Goal: Navigation & Orientation: Find specific page/section

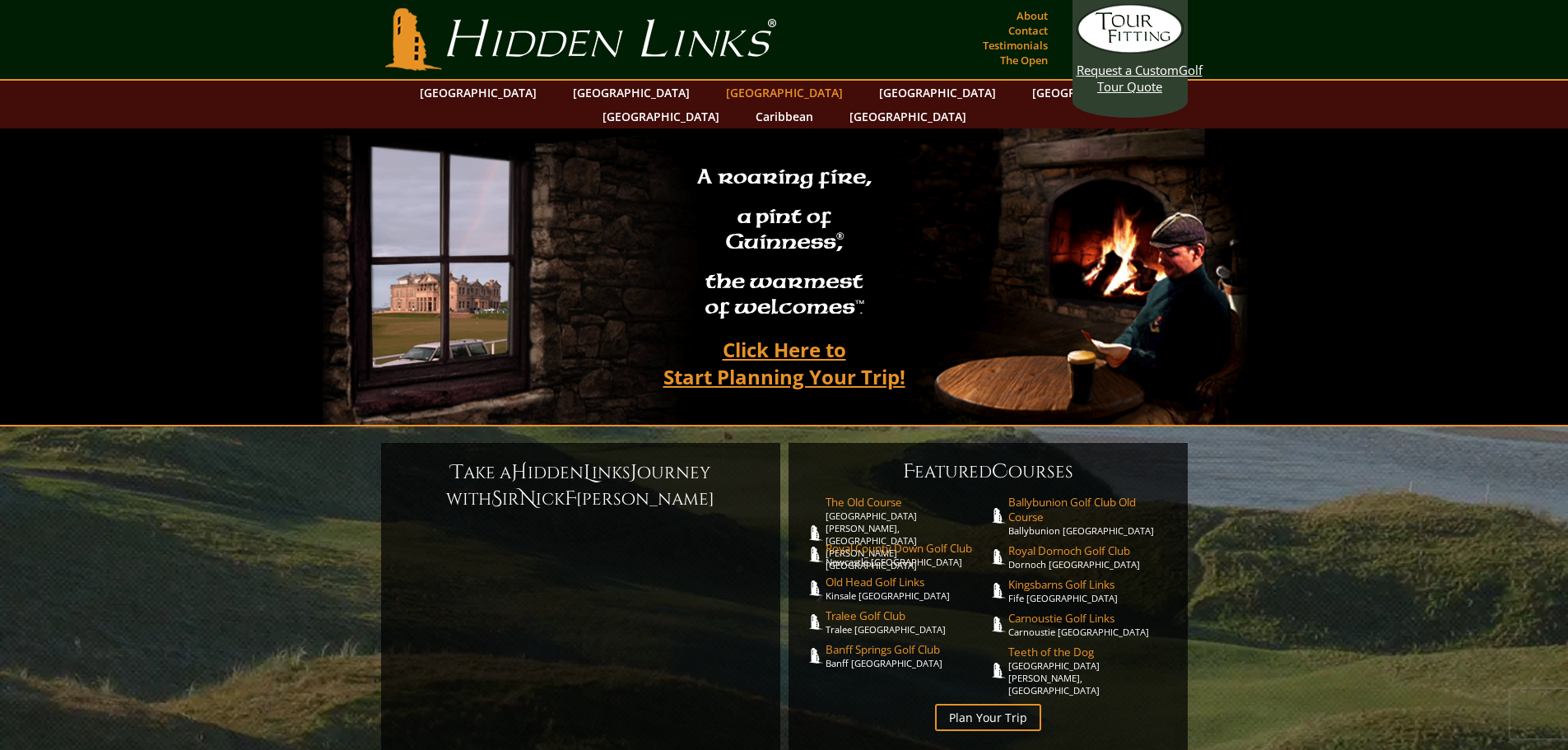
click at [718, 92] on link "[GEOGRAPHIC_DATA]" at bounding box center [784, 92] width 134 height 24
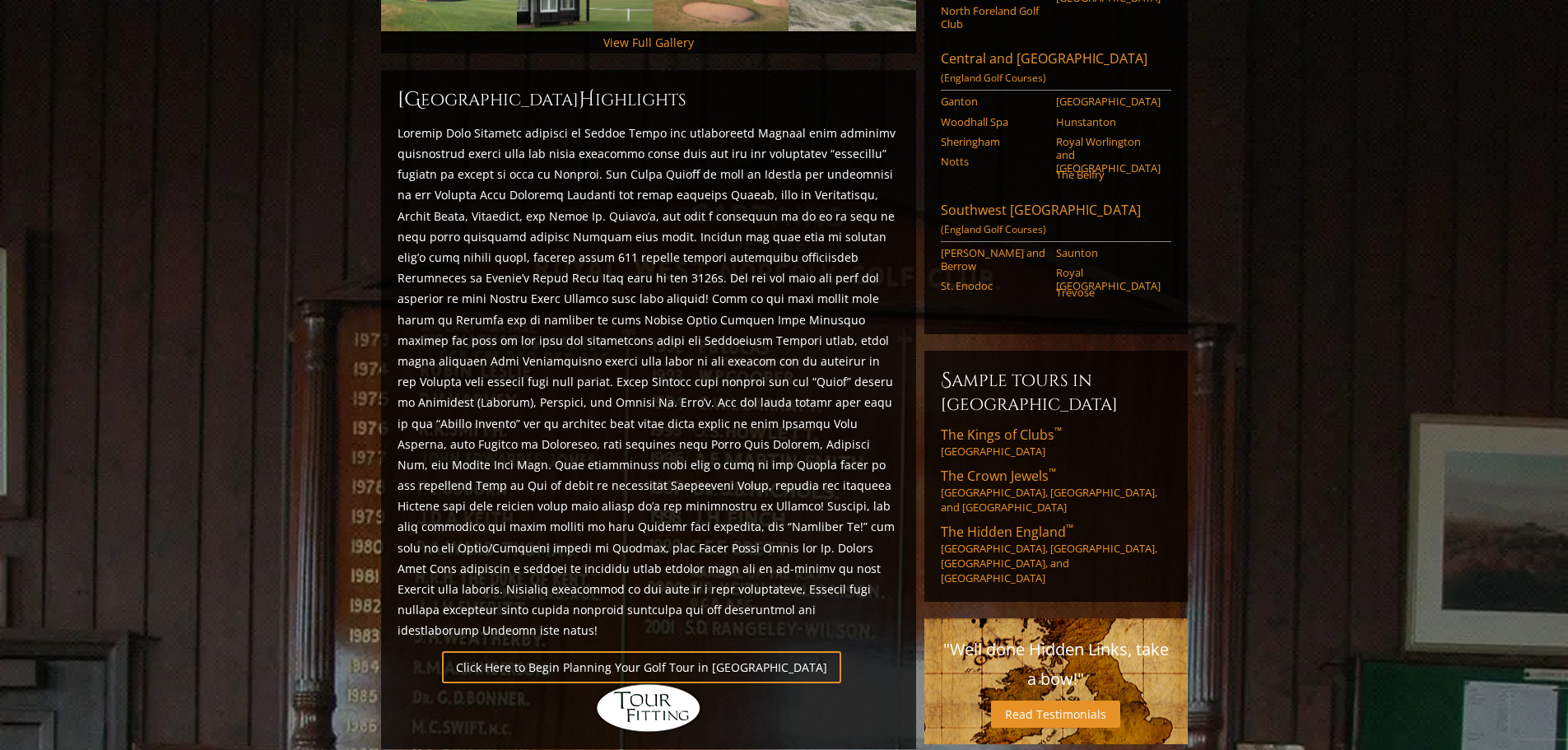
scroll to position [247, 0]
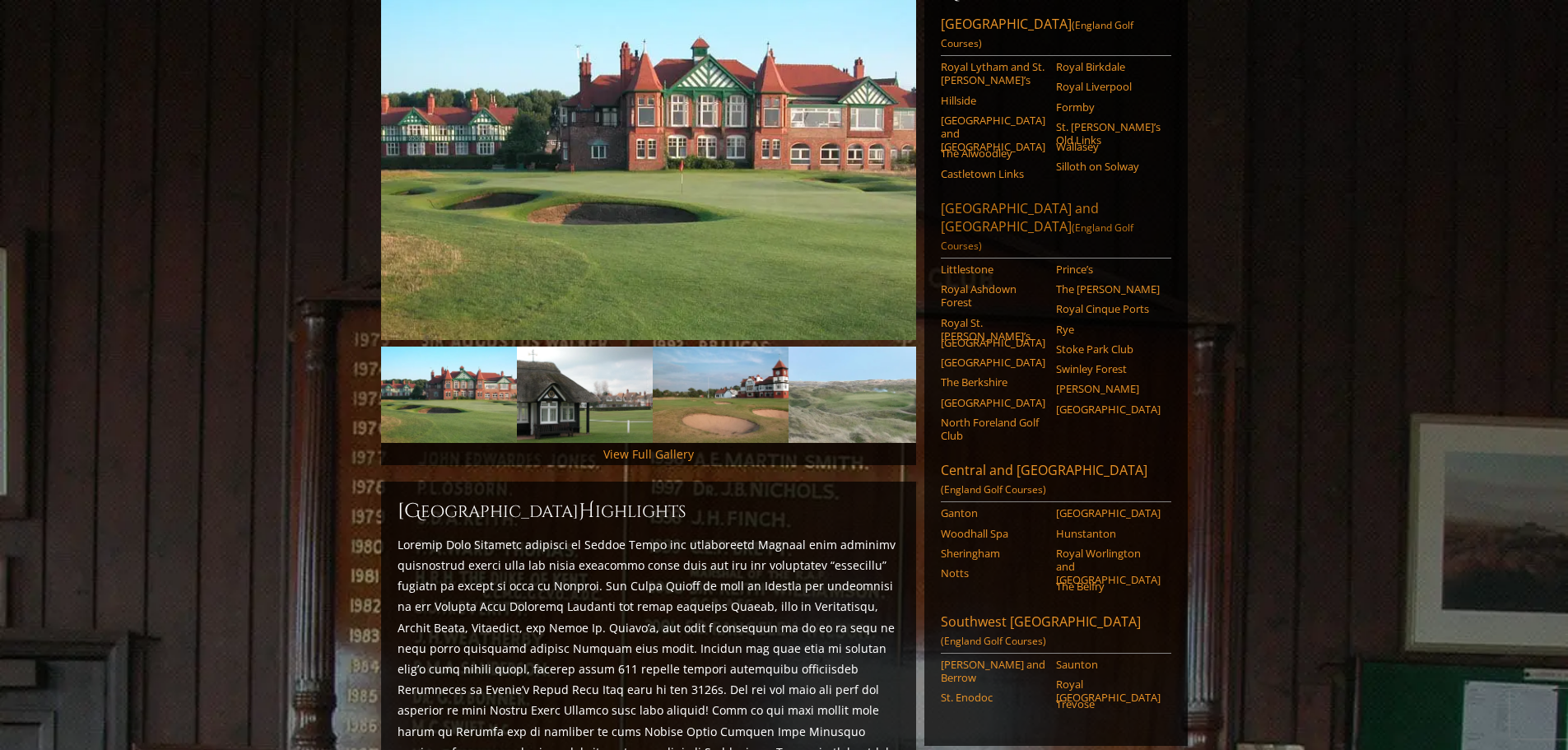
click at [999, 199] on link "[GEOGRAPHIC_DATA] and [GEOGRAPHIC_DATA] (England Golf Courses)" at bounding box center [1056, 229] width 230 height 60
